Goal: Contribute content: Add original content to the website for others to see

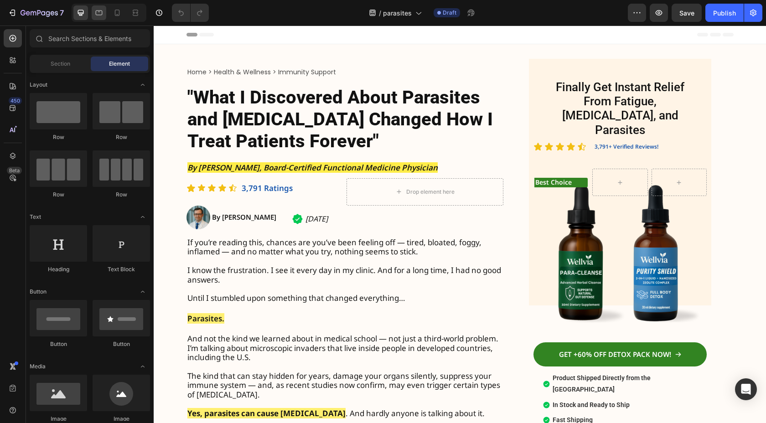
click at [99, 15] on icon at bounding box center [98, 12] width 9 height 9
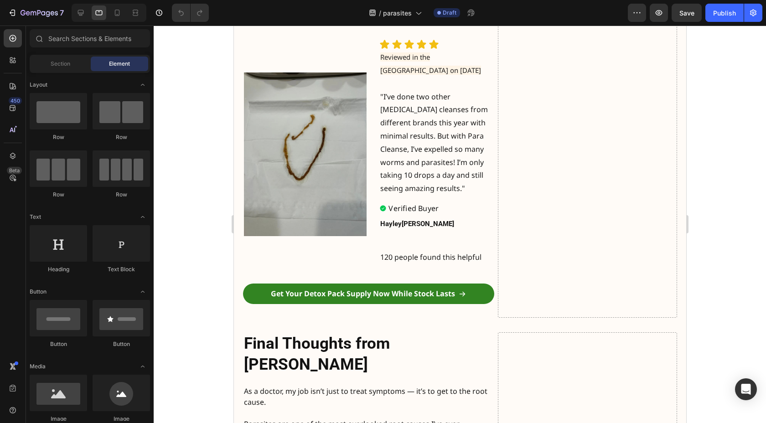
scroll to position [3558, 0]
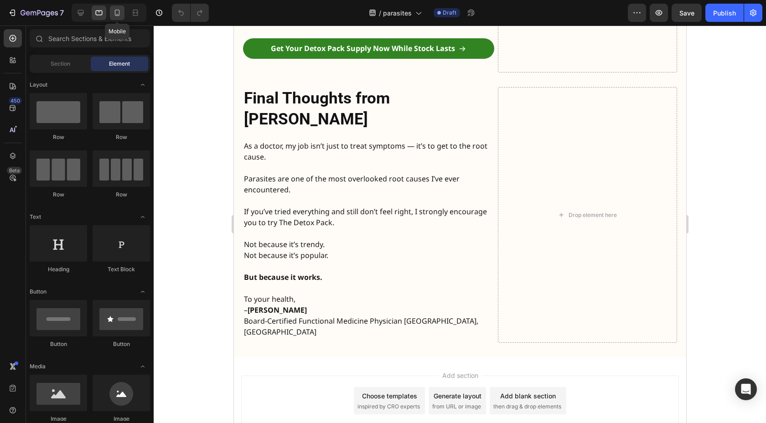
click at [115, 15] on icon at bounding box center [117, 13] width 5 height 6
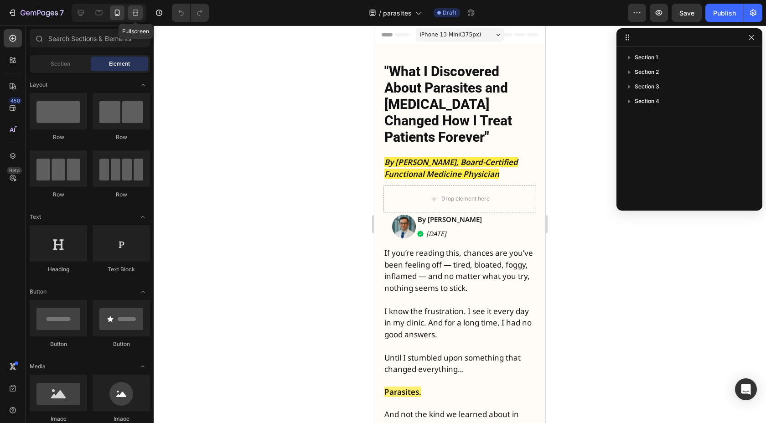
click at [129, 15] on div at bounding box center [135, 12] width 15 height 15
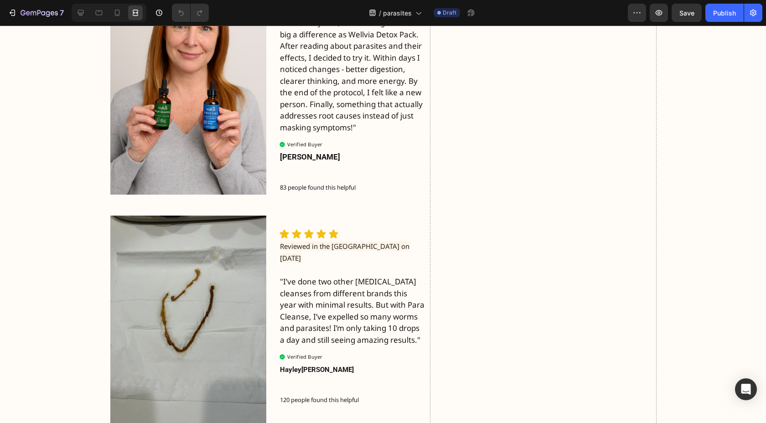
scroll to position [2556, 0]
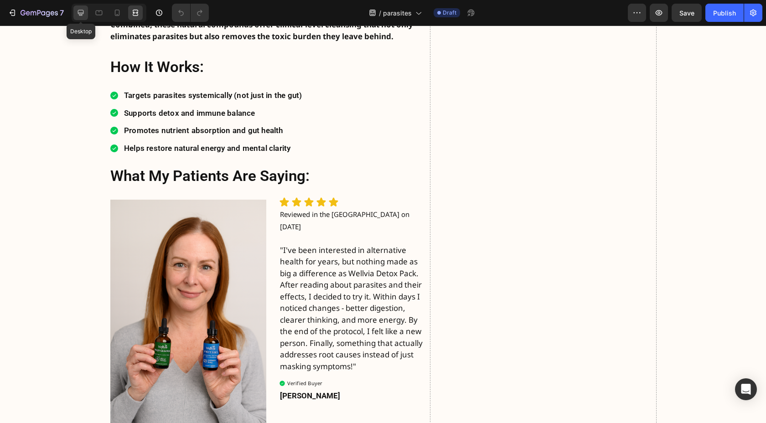
click at [82, 13] on icon at bounding box center [80, 12] width 9 height 9
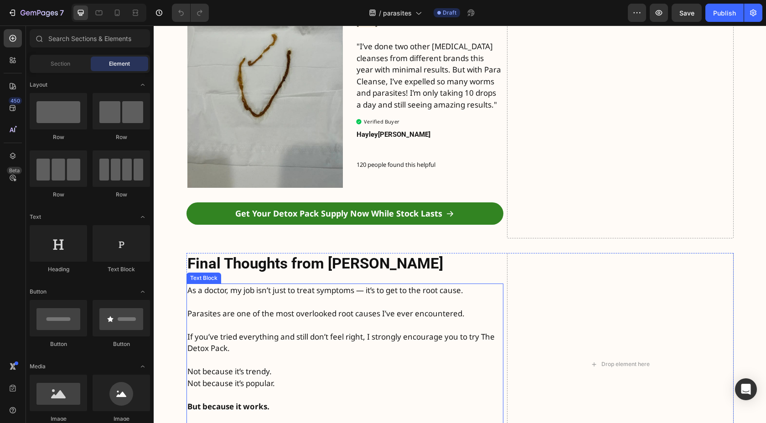
scroll to position [3025, 0]
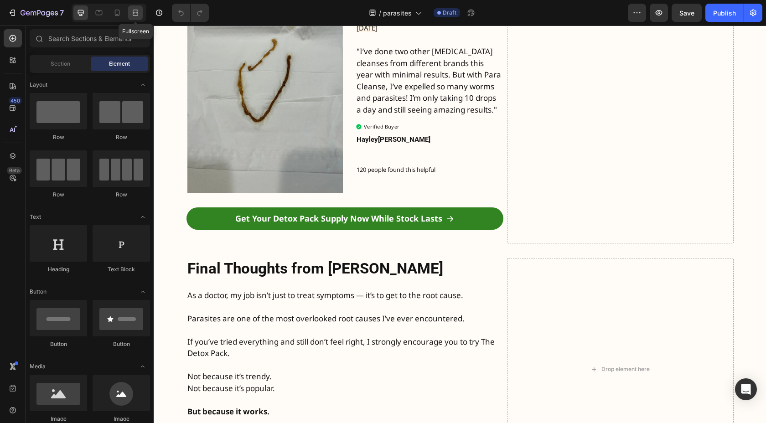
click at [139, 13] on icon at bounding box center [135, 12] width 9 height 9
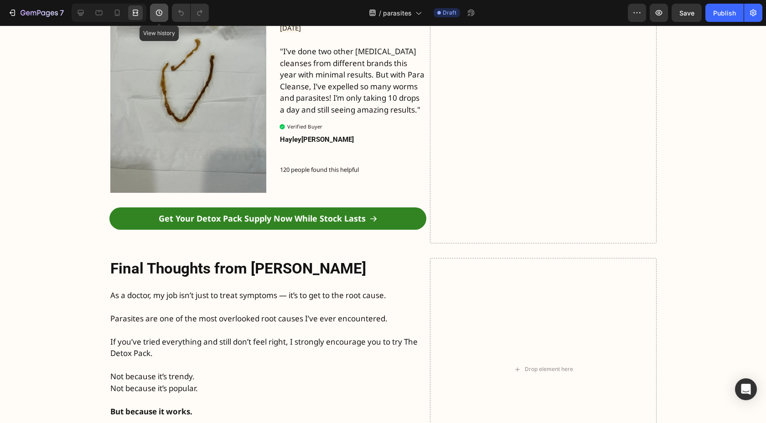
click at [161, 11] on icon "button" at bounding box center [159, 13] width 6 height 6
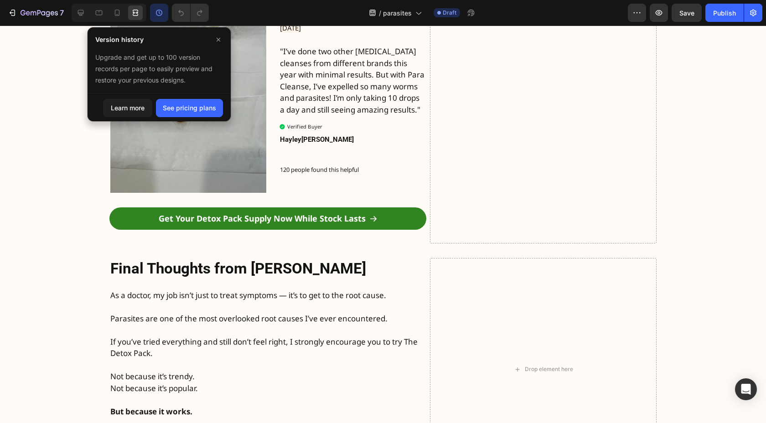
click at [161, 11] on icon "button" at bounding box center [159, 12] width 9 height 9
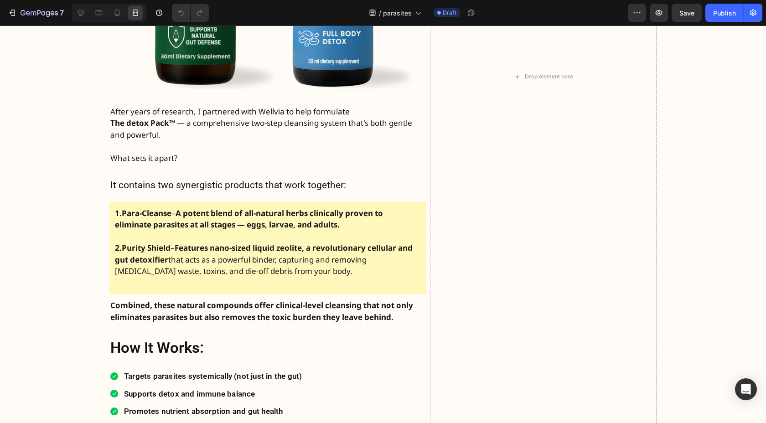
scroll to position [2604, 0]
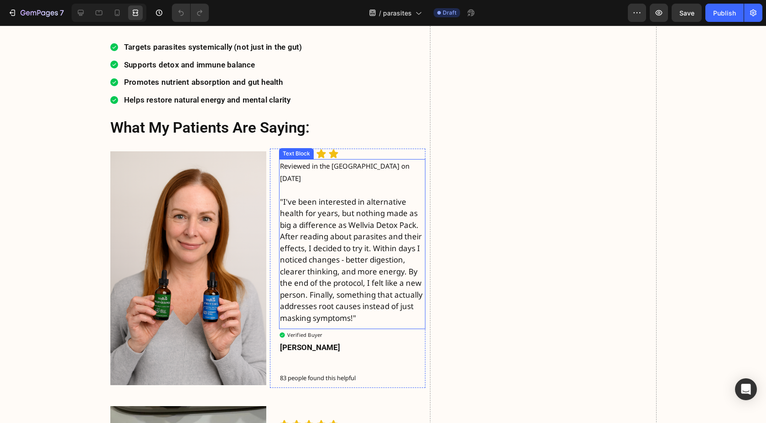
click at [295, 262] on p ""I've been interested in alternative health for years, but nothing made as big …" at bounding box center [352, 253] width 145 height 139
click at [358, 224] on p ""I've been interested in alternative health for years, but nothing made as big …" at bounding box center [352, 253] width 145 height 139
click at [375, 225] on p ""I've been interested in alternative health for years, but nothing made as big …" at bounding box center [352, 253] width 145 height 139
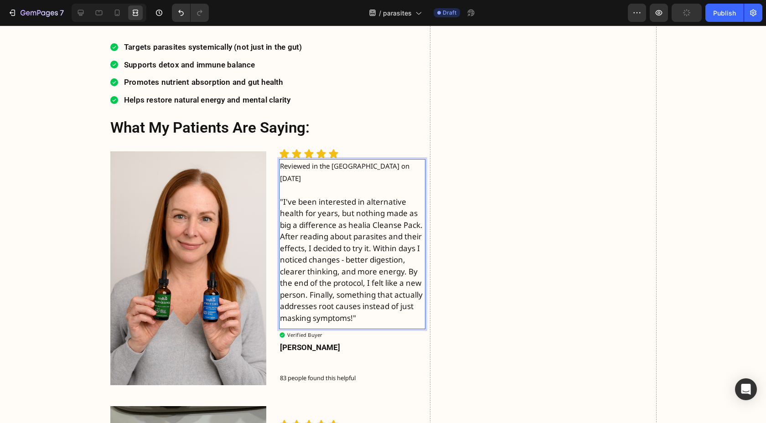
click at [365, 225] on p ""I've been interested in alternative health for years, but nothing made as big …" at bounding box center [352, 253] width 145 height 139
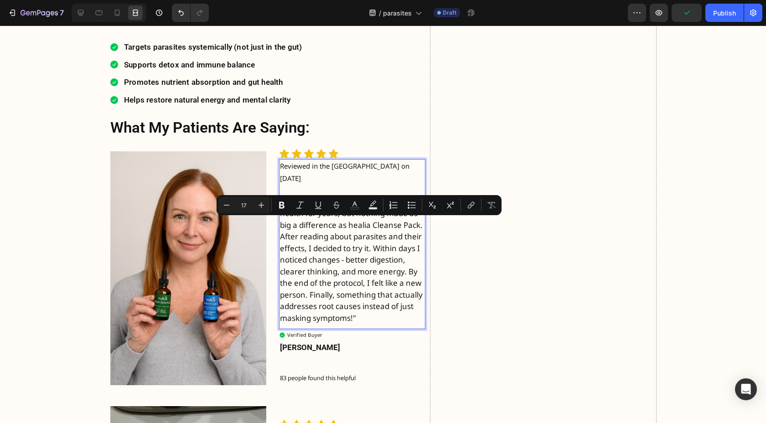
click at [364, 247] on p ""I've been interested in alternative health for years, but nothing made as big …" at bounding box center [352, 253] width 145 height 139
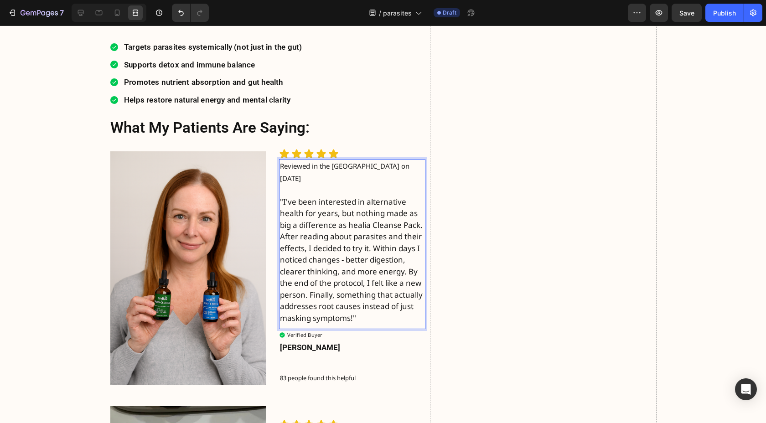
click at [383, 223] on p ""I've been interested in alternative health for years, but nothing made as big …" at bounding box center [352, 253] width 145 height 139
click at [367, 247] on p ""I've been interested in alternative health for years, but nothing made as big …" at bounding box center [352, 253] width 145 height 139
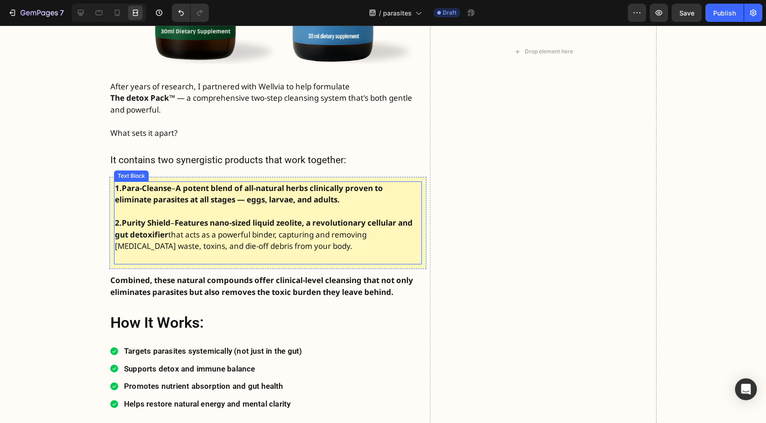
scroll to position [2252, 0]
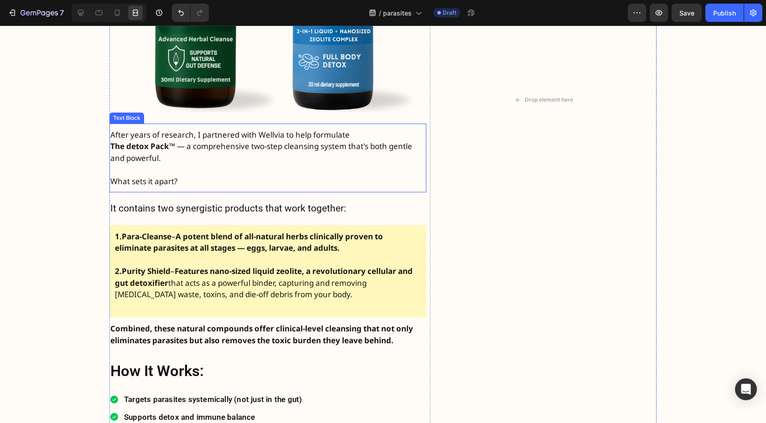
click at [292, 148] on p "The detox Pack ™ — a comprehensive two-step cleansing system that's both gentle…" at bounding box center [267, 151] width 315 height 23
click at [274, 134] on p "After years of research, I partnered with Wellvia to help formulate" at bounding box center [267, 135] width 315 height 12
click at [272, 176] on p "What sets it apart?" at bounding box center [267, 175] width 315 height 23
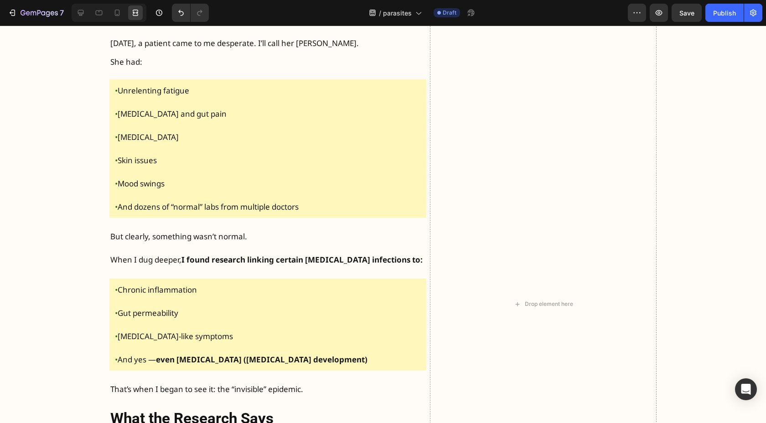
scroll to position [0, 0]
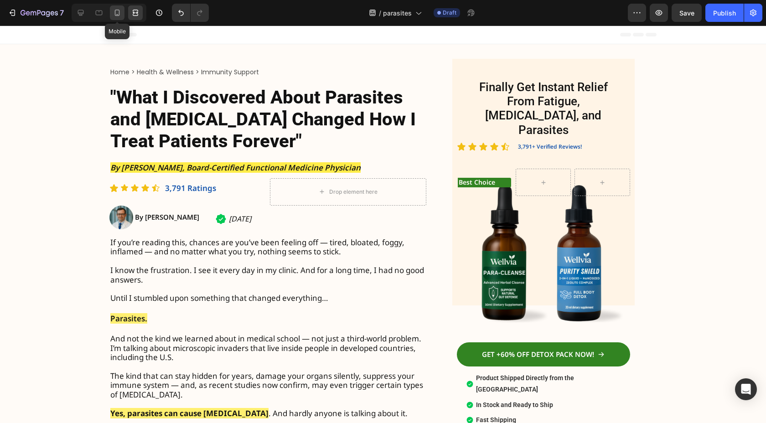
click at [111, 15] on div at bounding box center [117, 12] width 15 height 15
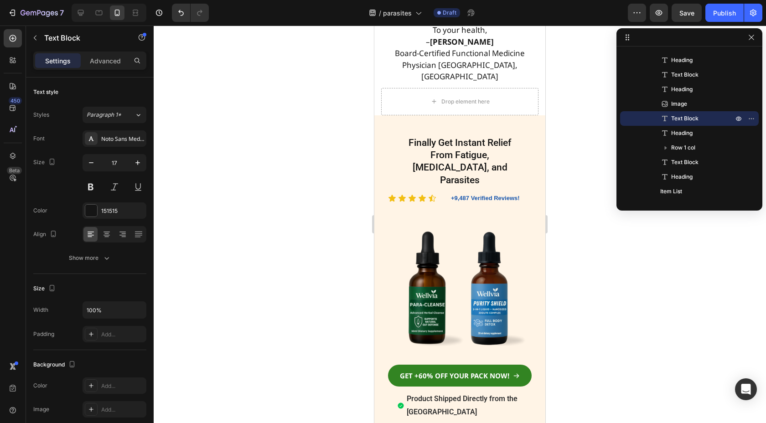
scroll to position [4586, 0]
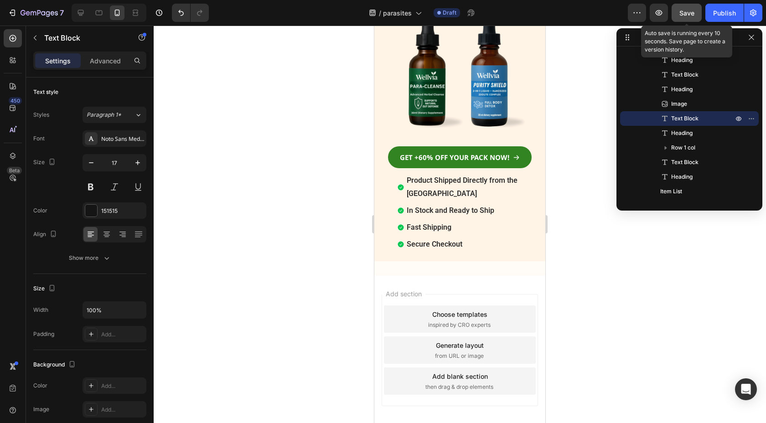
click at [687, 14] on span "Save" at bounding box center [686, 13] width 15 height 8
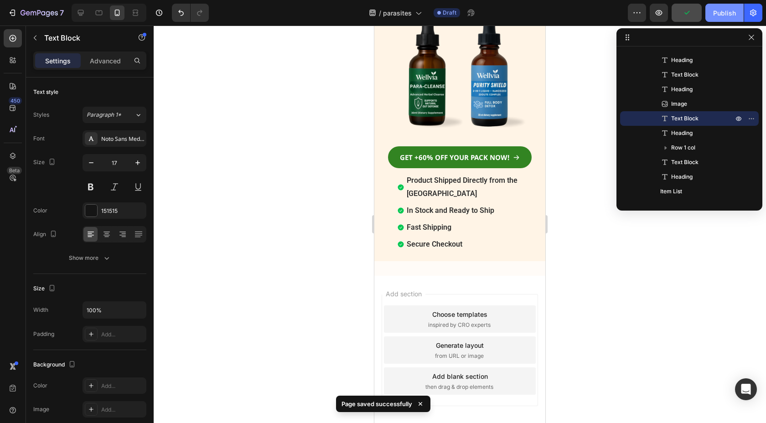
click at [726, 13] on div "Publish" at bounding box center [724, 13] width 23 height 10
click at [753, 11] on icon "button" at bounding box center [753, 13] width 6 height 7
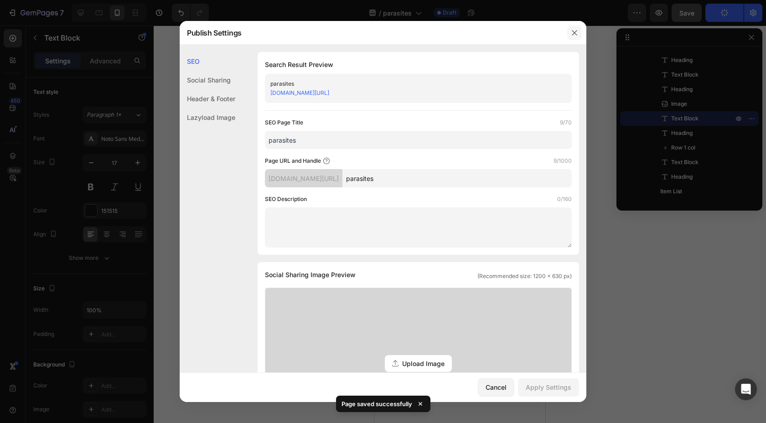
click at [575, 36] on icon "button" at bounding box center [574, 32] width 7 height 7
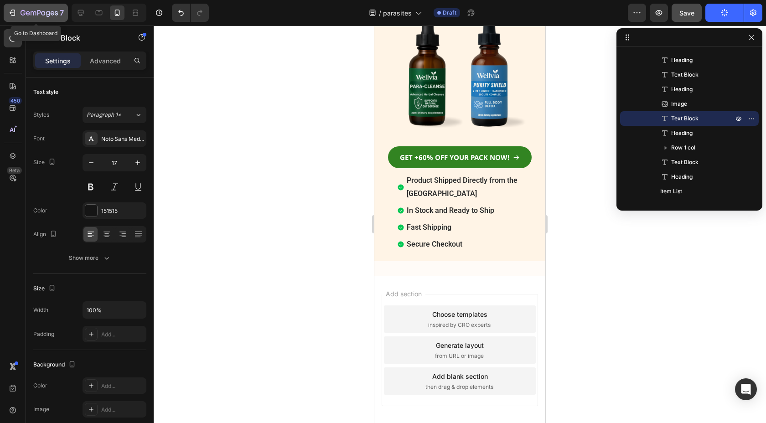
click at [13, 10] on icon "button" at bounding box center [13, 13] width 4 height 6
